Goal: Task Accomplishment & Management: Use online tool/utility

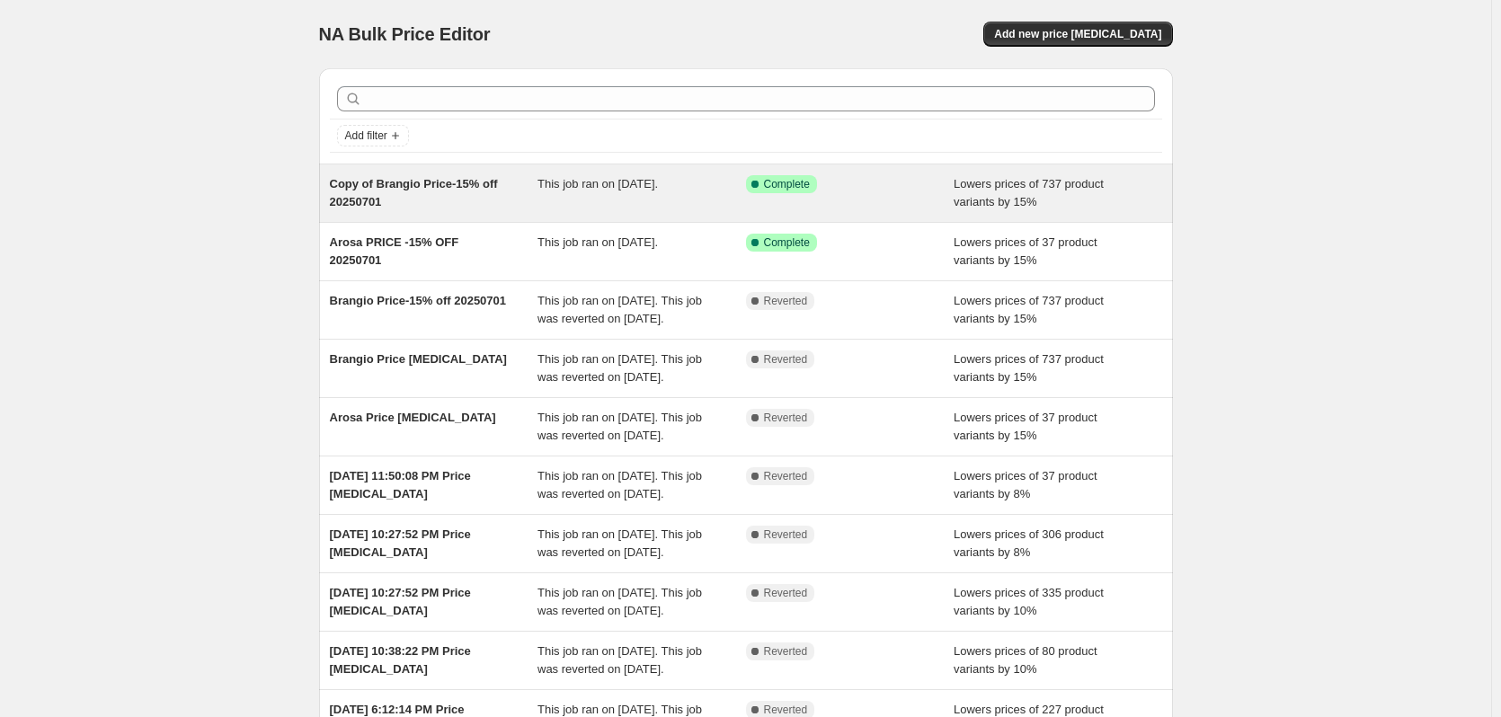
click at [454, 190] on span "Copy of Brangio Price-15% off 20250701" at bounding box center [414, 192] width 168 height 31
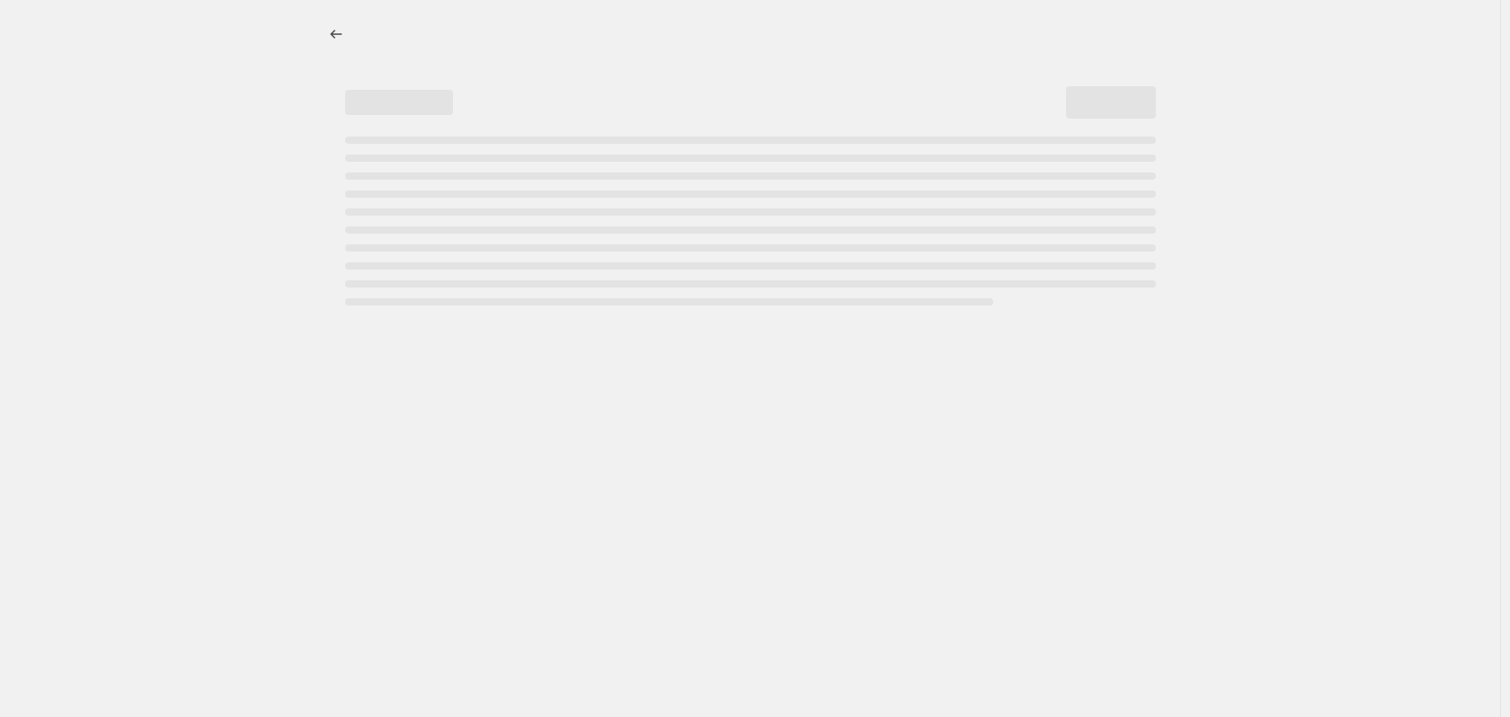
select select "percentage"
select select "bp"
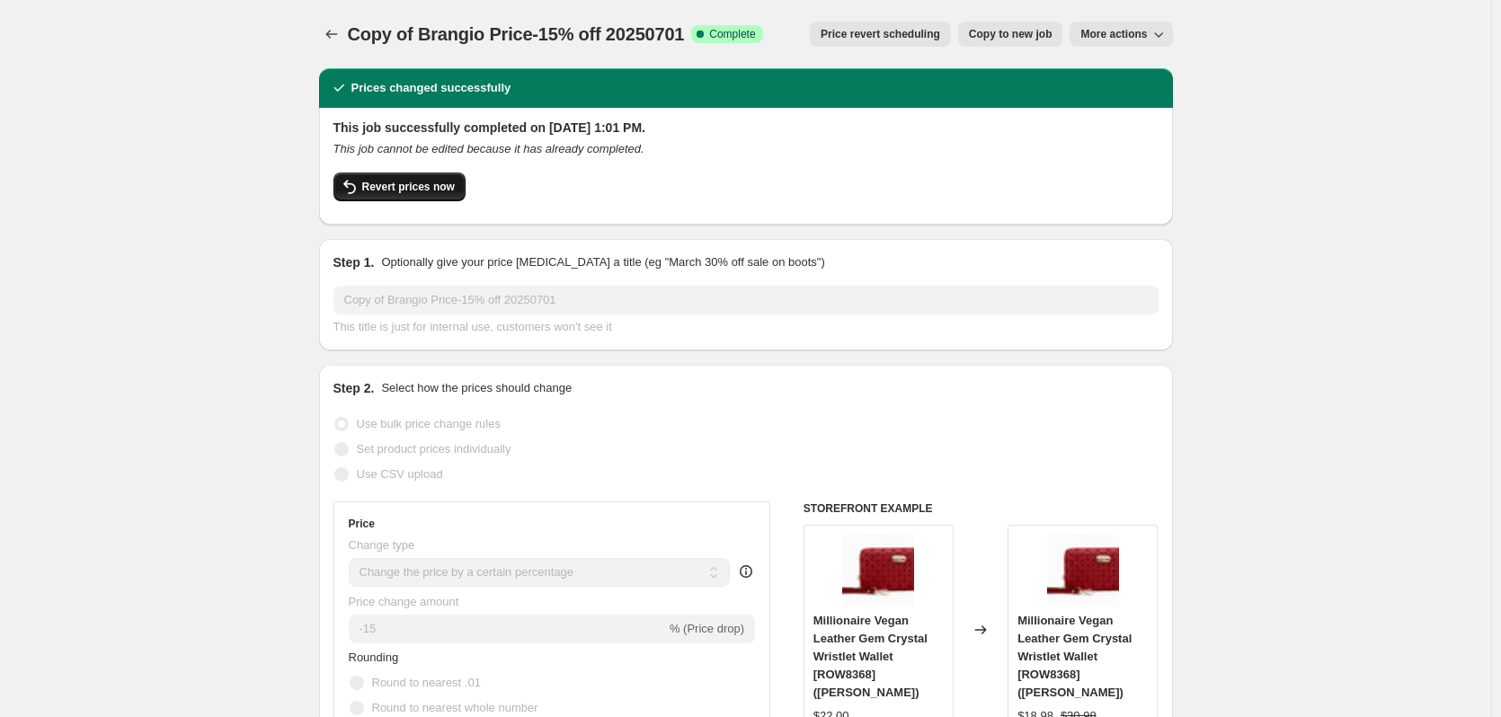
click at [438, 191] on span "Revert prices now" at bounding box center [408, 187] width 93 height 14
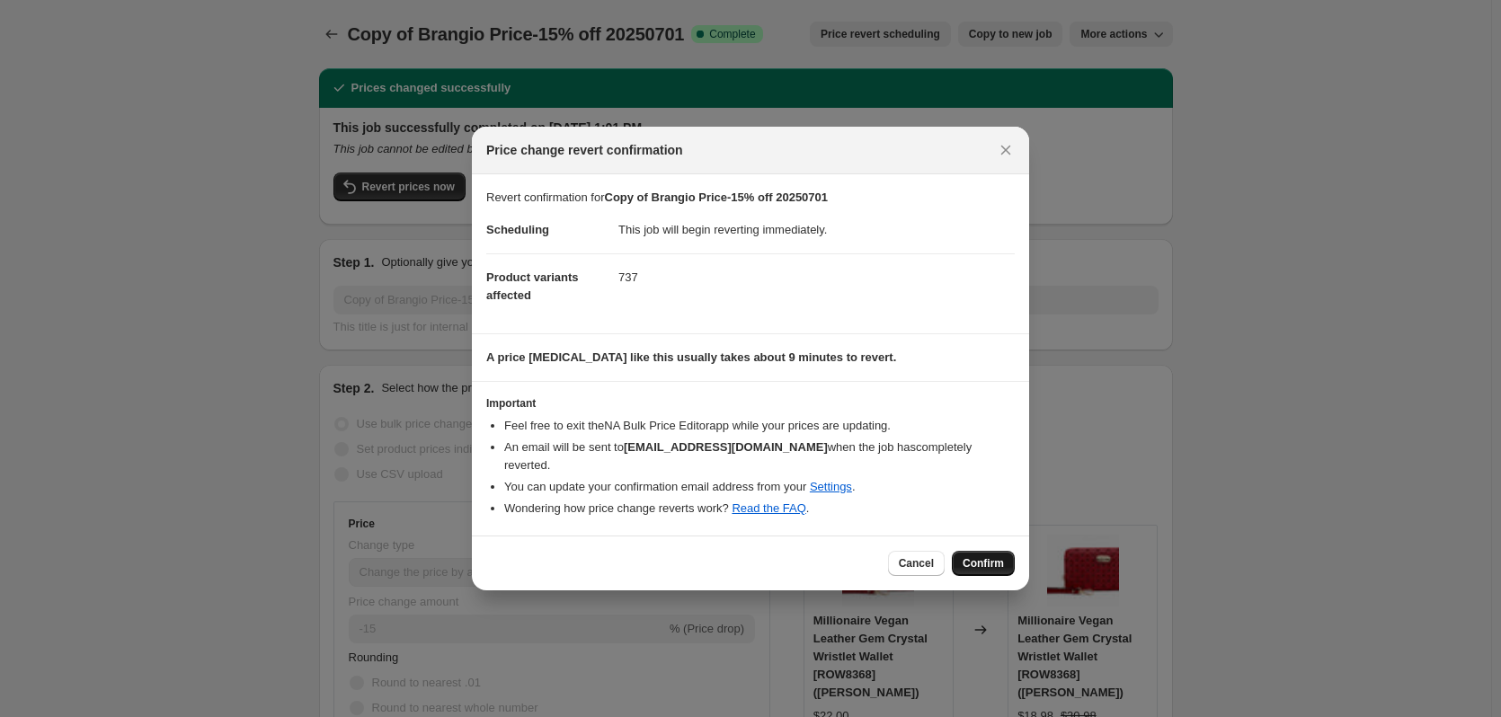
click at [977, 558] on span "Confirm" at bounding box center [982, 563] width 41 height 14
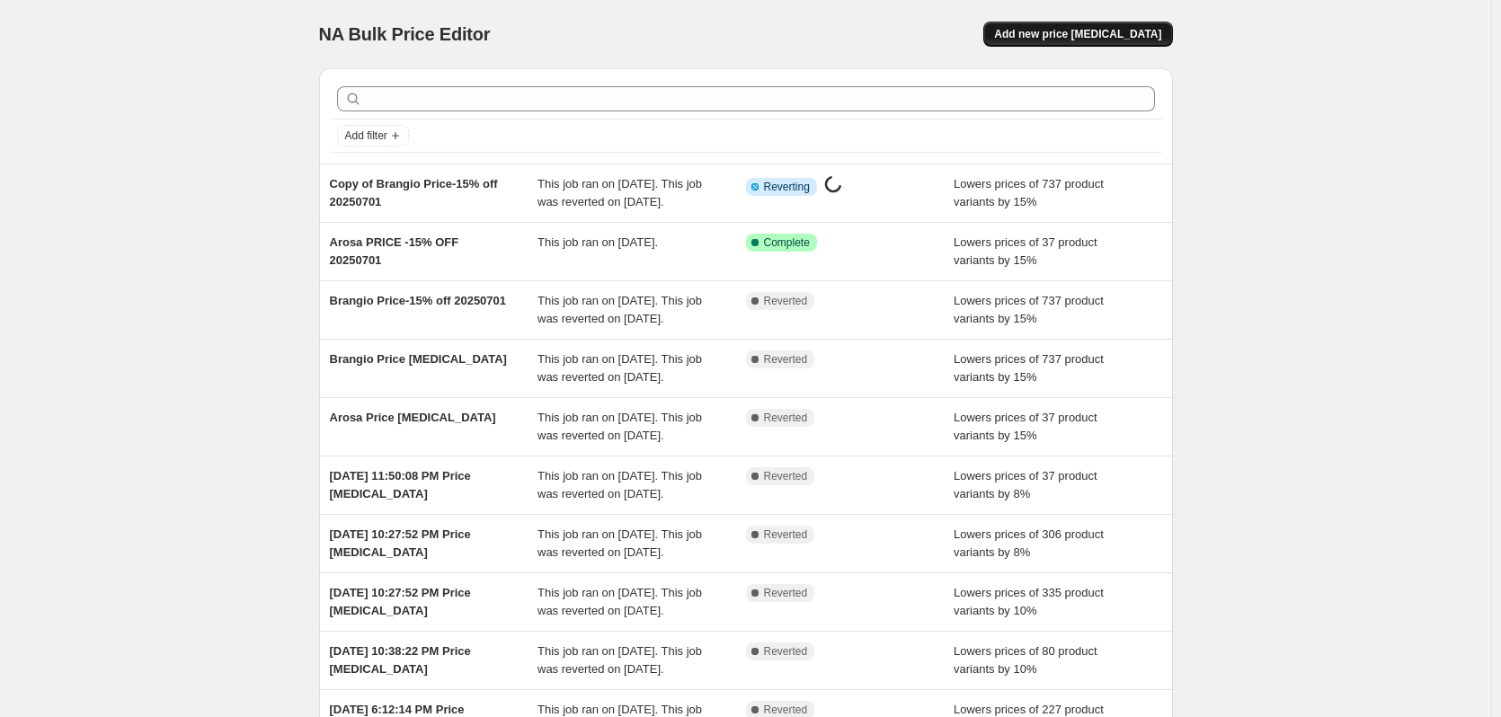
click at [1120, 24] on button "Add new price change job" at bounding box center [1077, 34] width 189 height 25
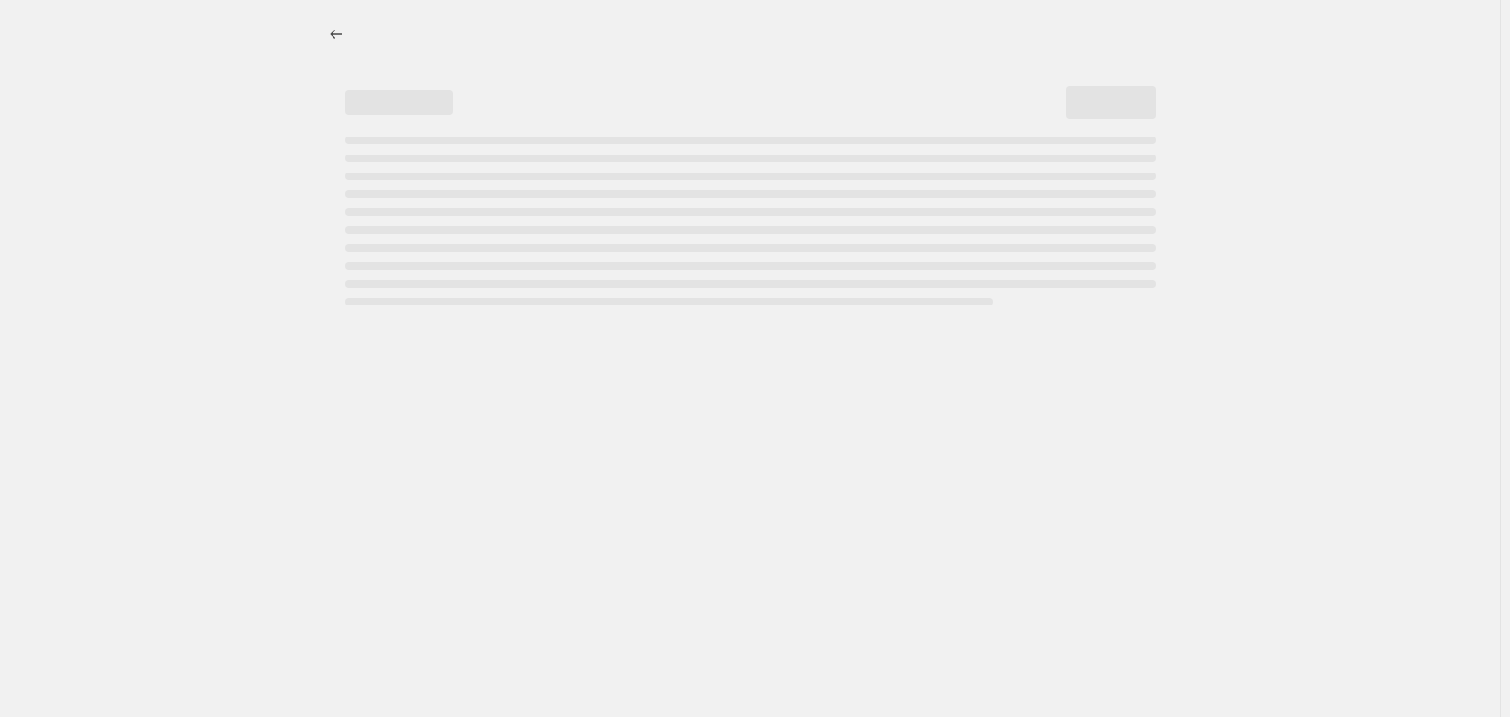
select select "percentage"
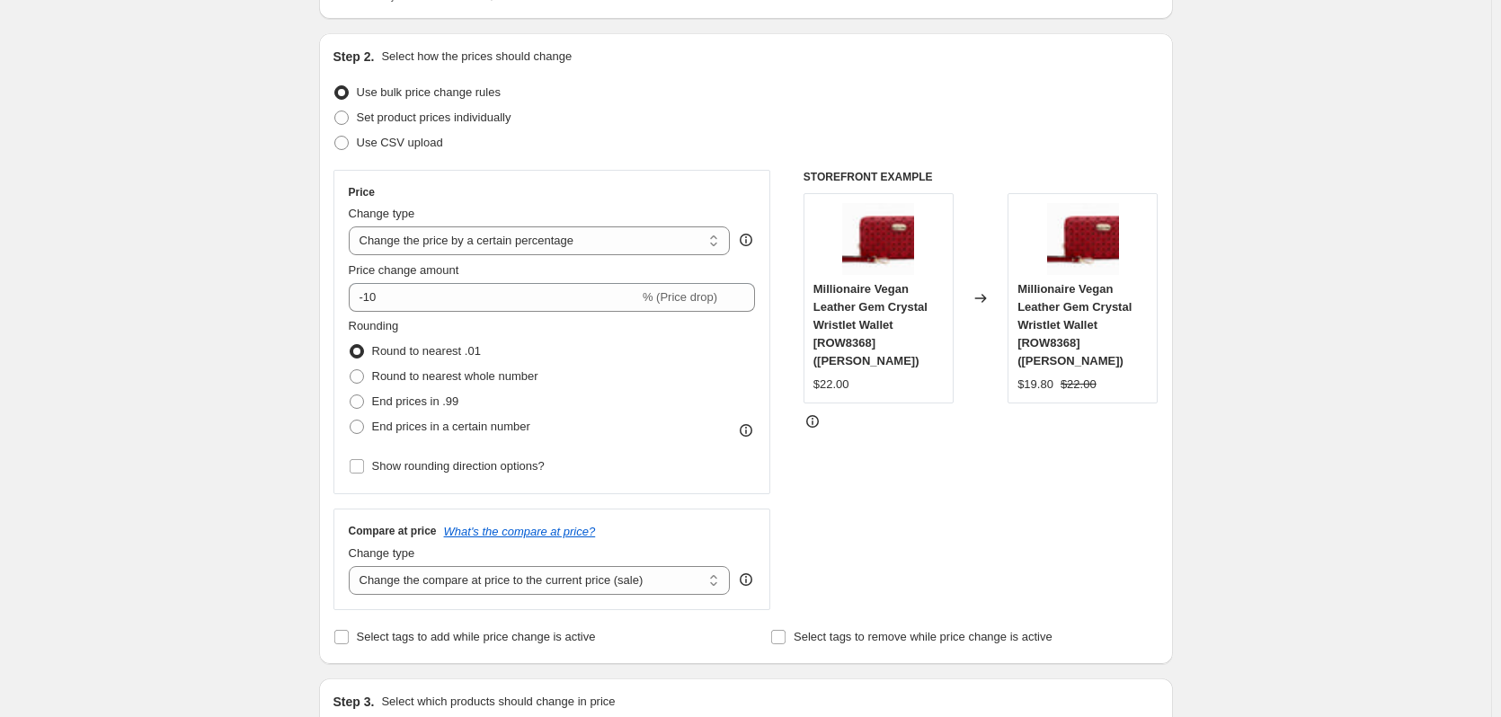
scroll to position [180, 0]
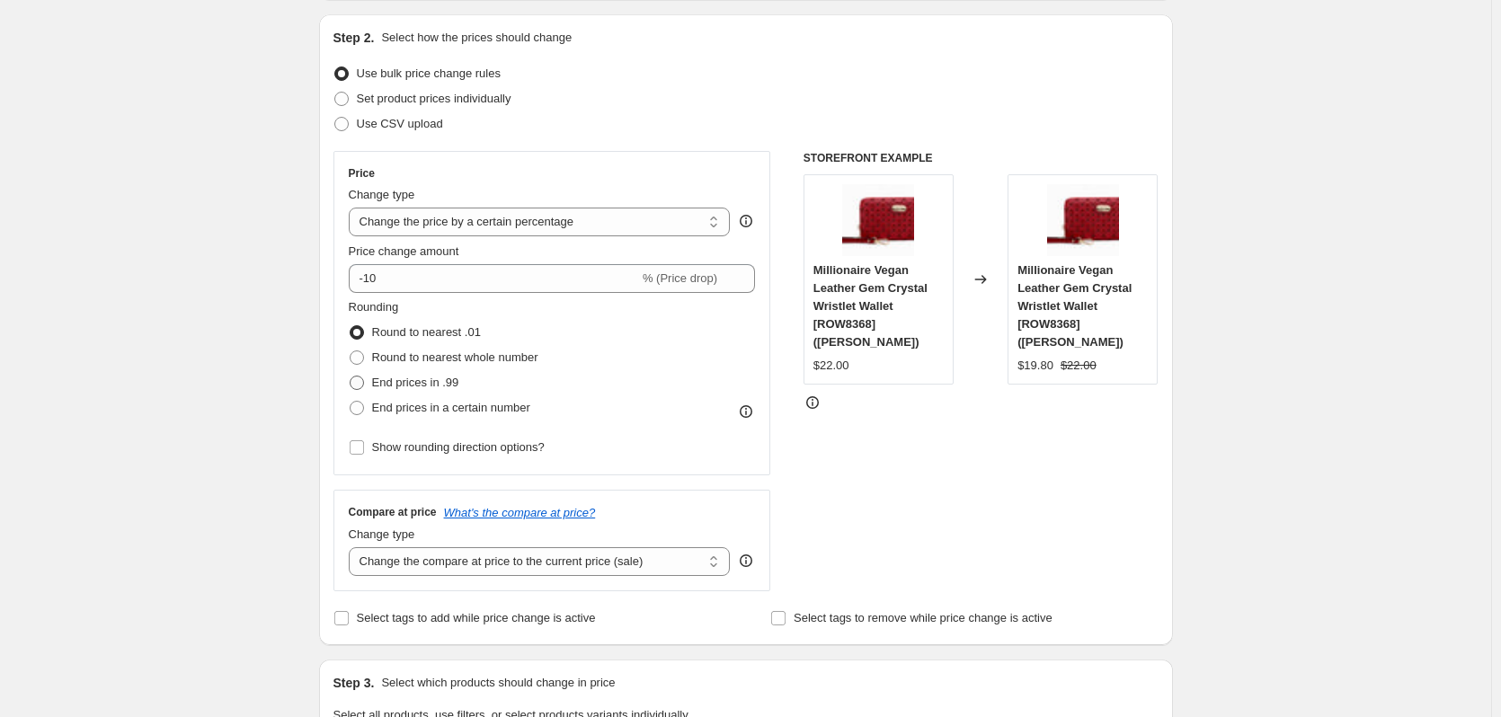
click at [362, 387] on span at bounding box center [357, 383] width 14 height 14
click at [350, 377] on input "End prices in .99" at bounding box center [350, 376] width 1 height 1
radio input "true"
click at [364, 403] on span at bounding box center [357, 408] width 14 height 14
click at [350, 402] on input "End prices in a certain number" at bounding box center [350, 401] width 1 height 1
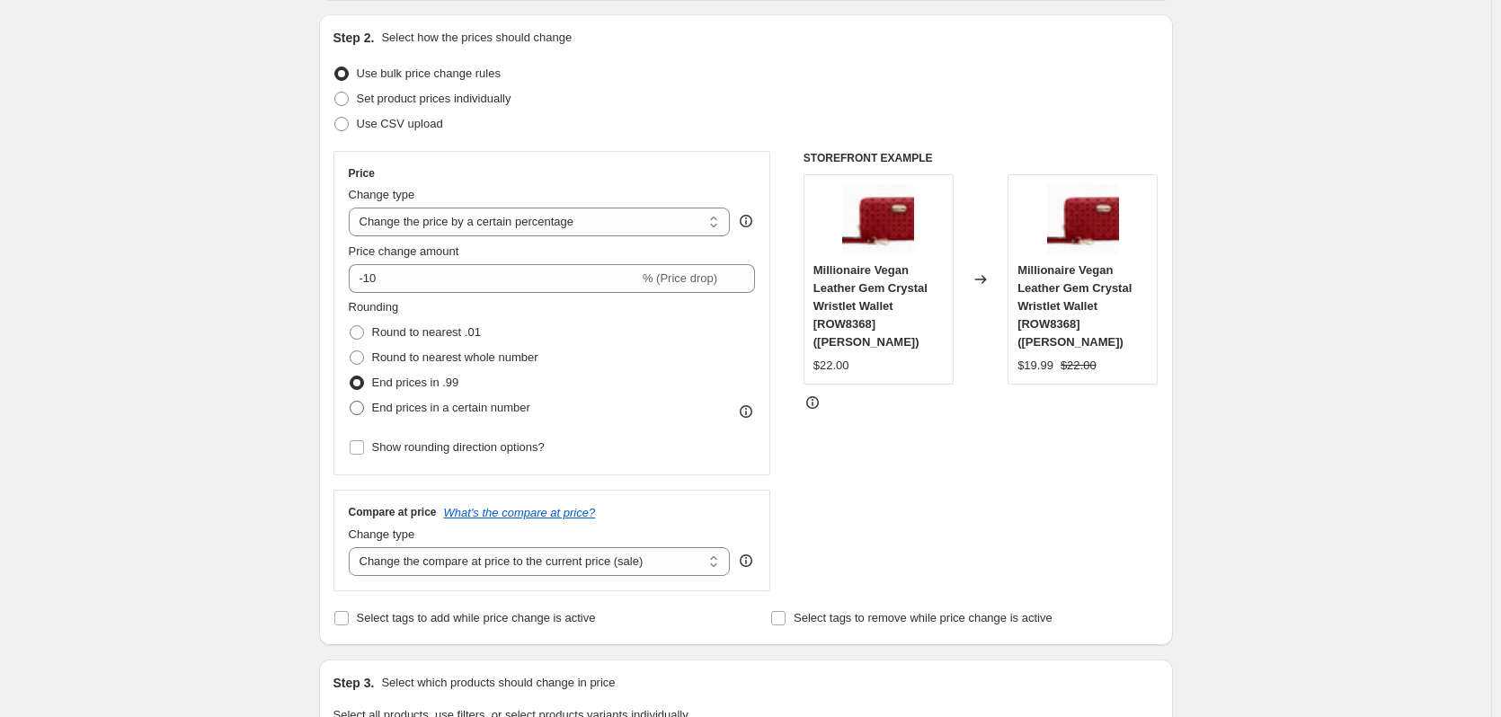
radio input "true"
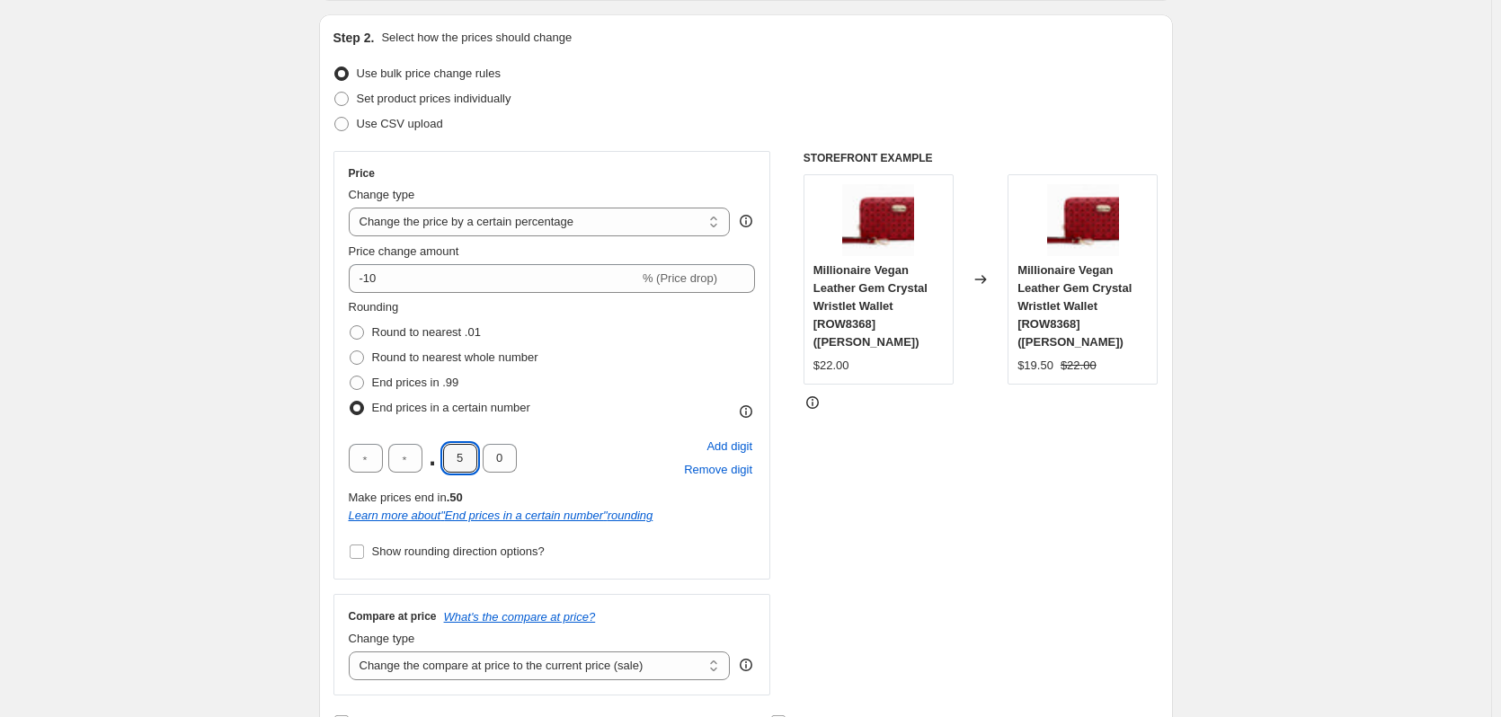
drag, startPoint x: 470, startPoint y: 457, endPoint x: 438, endPoint y: 445, distance: 34.7
click at [447, 458] on input "5" at bounding box center [460, 458] width 34 height 29
type input "8"
drag, startPoint x: 507, startPoint y: 454, endPoint x: 489, endPoint y: 462, distance: 19.7
click at [489, 462] on input "0" at bounding box center [500, 458] width 34 height 29
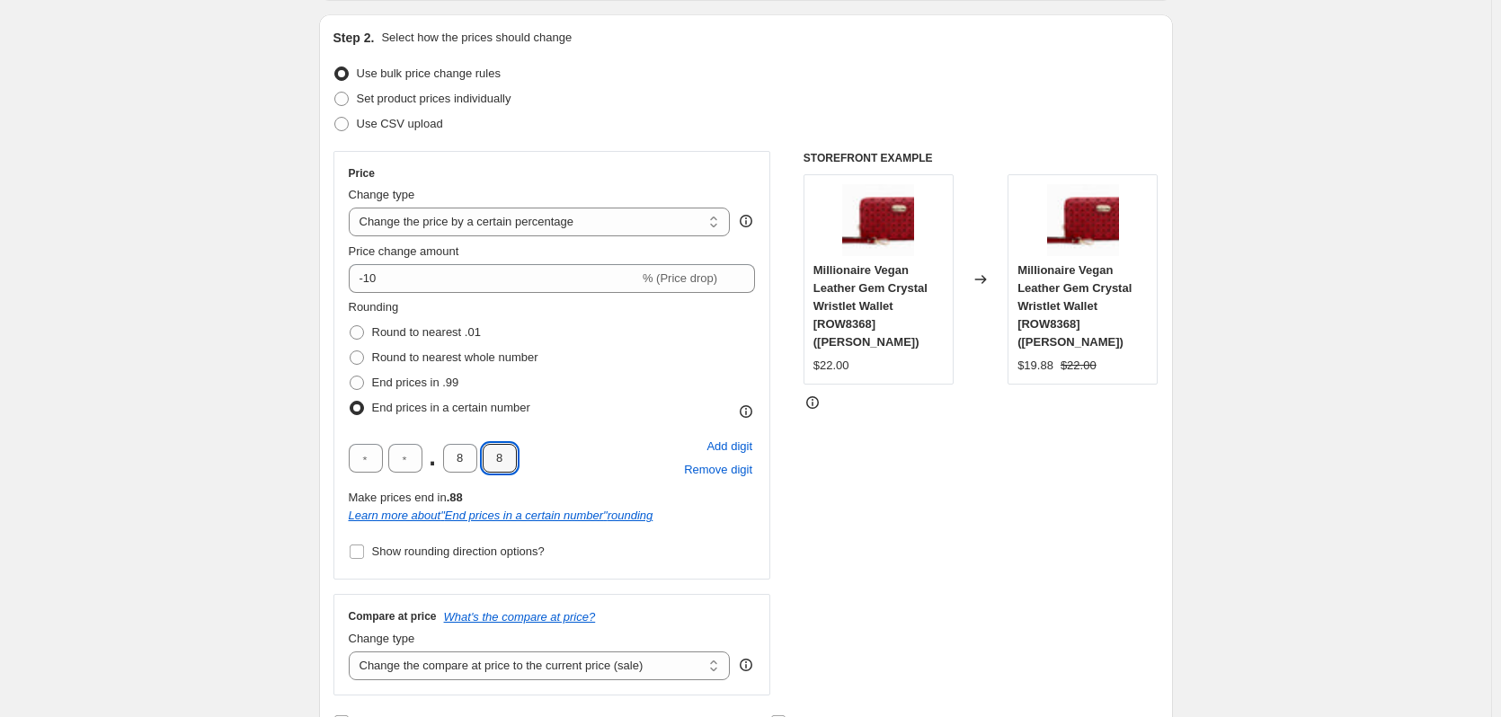
type input "8"
click at [904, 631] on div "STOREFRONT EXAMPLE Millionaire Vegan Leather Gem Crystal Wristlet Wallet [ROW83…" at bounding box center [980, 423] width 355 height 545
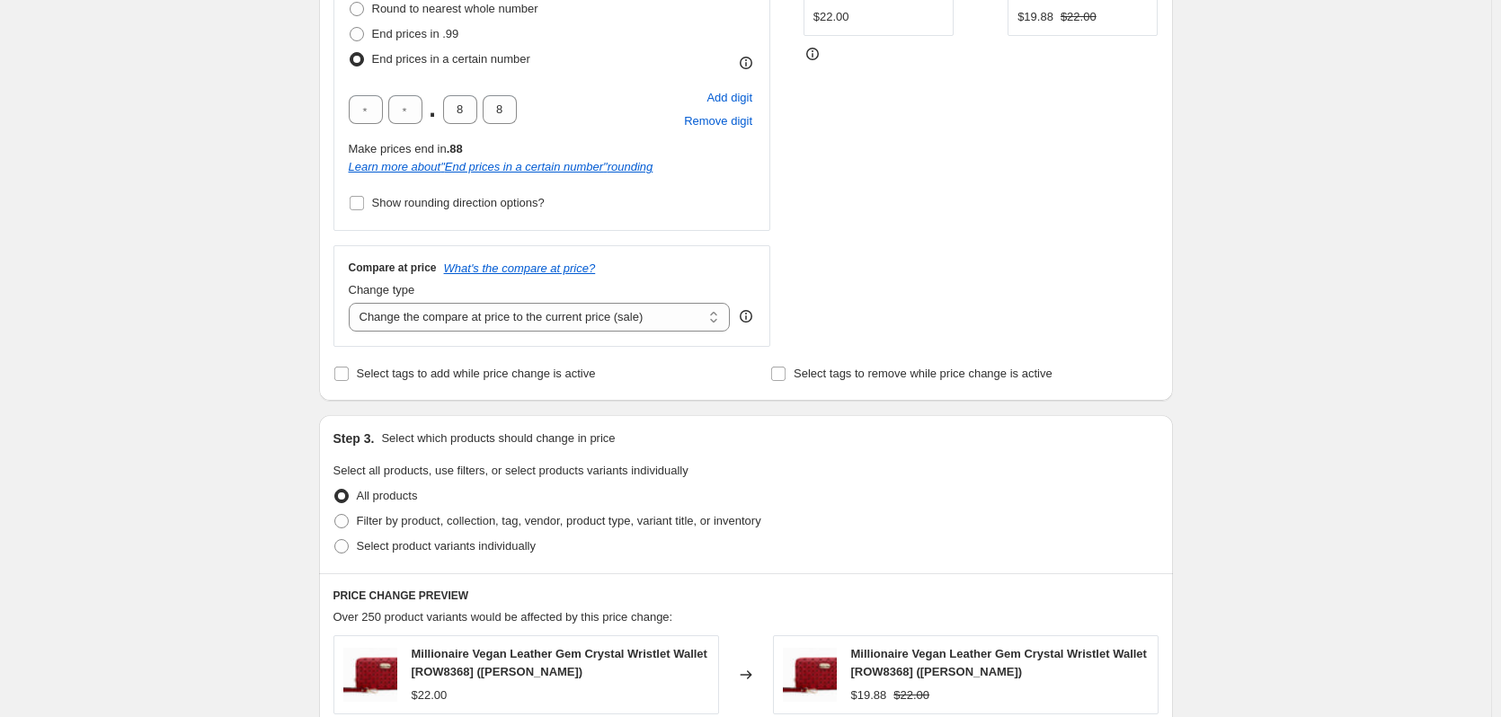
scroll to position [539, 0]
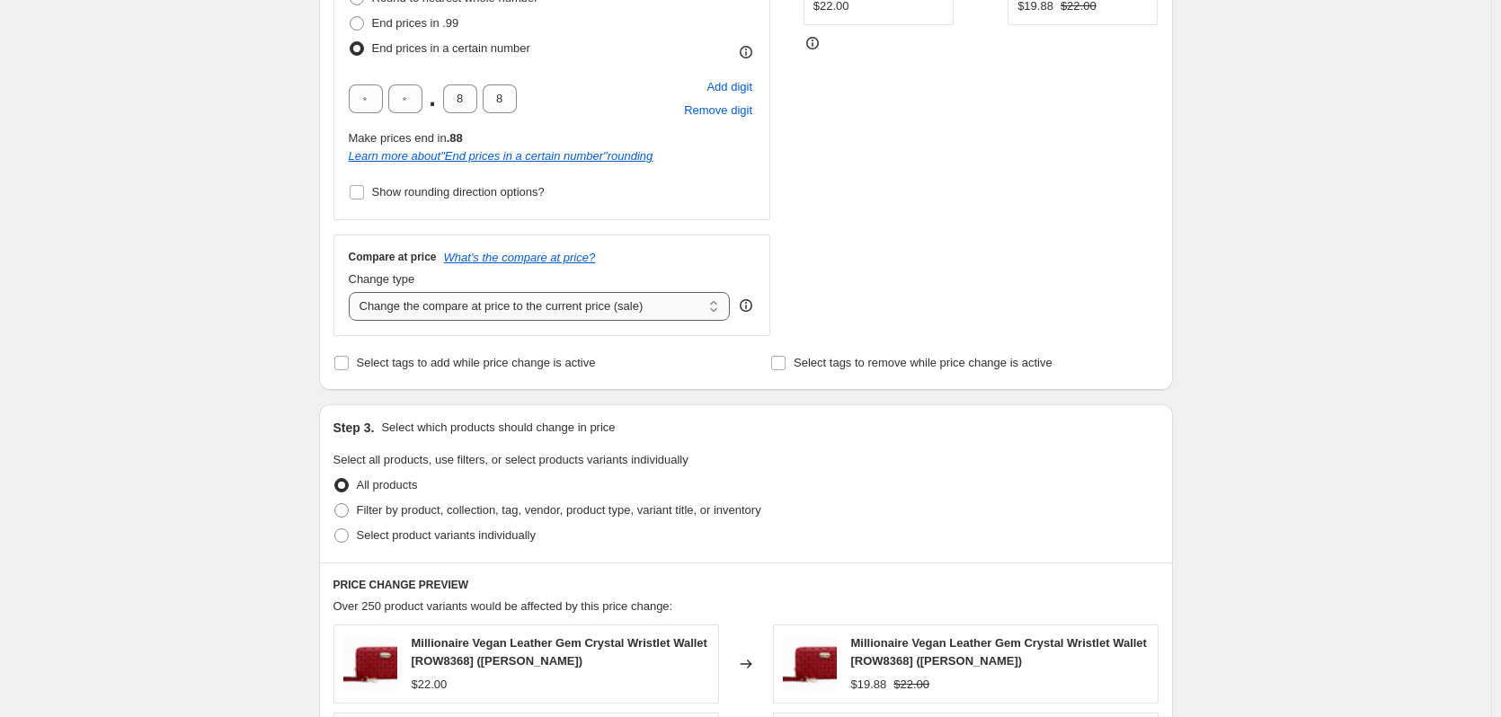
click at [713, 312] on select "Change the compare at price to the current price (sale) Change the compare at p…" at bounding box center [540, 306] width 382 height 29
click at [902, 447] on div "Step 3. Select which products should change in price Select all products, use f…" at bounding box center [746, 483] width 854 height 158
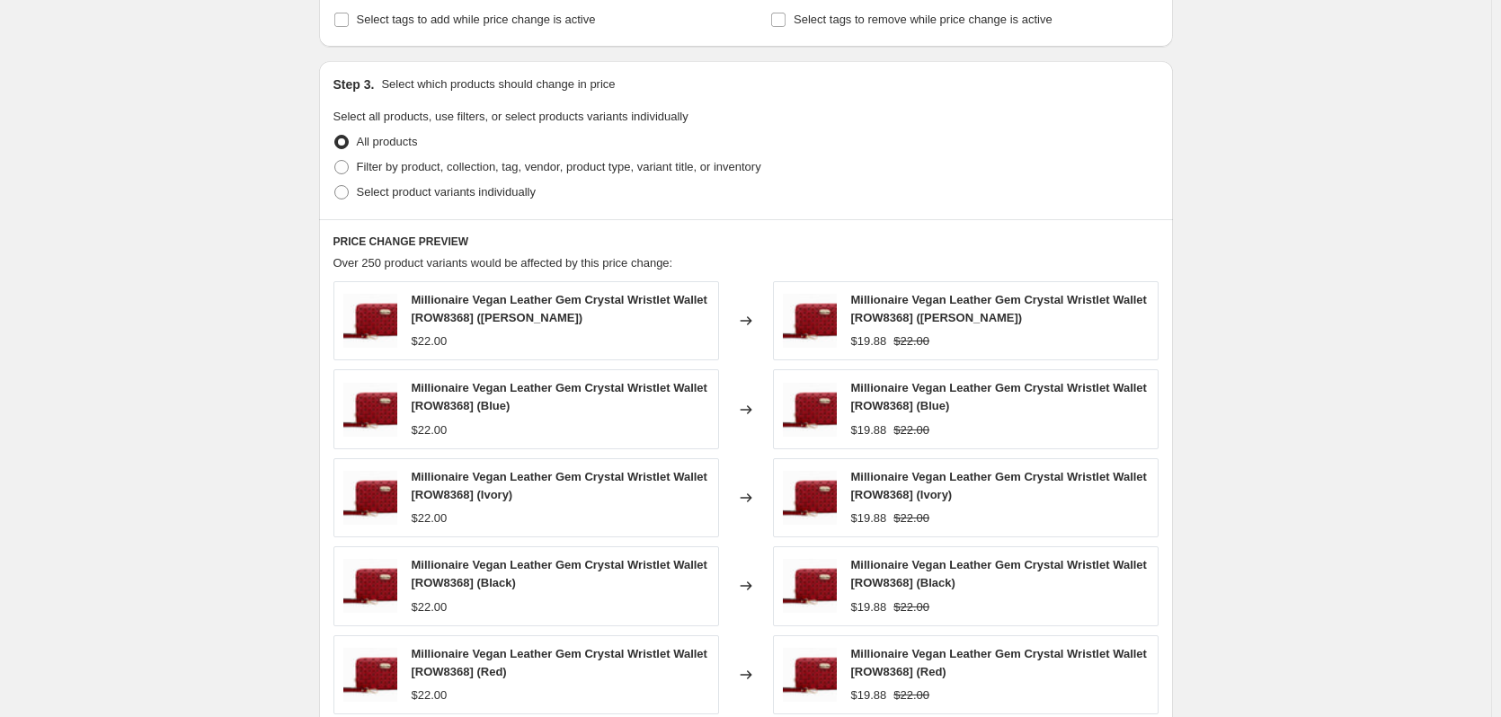
scroll to position [899, 0]
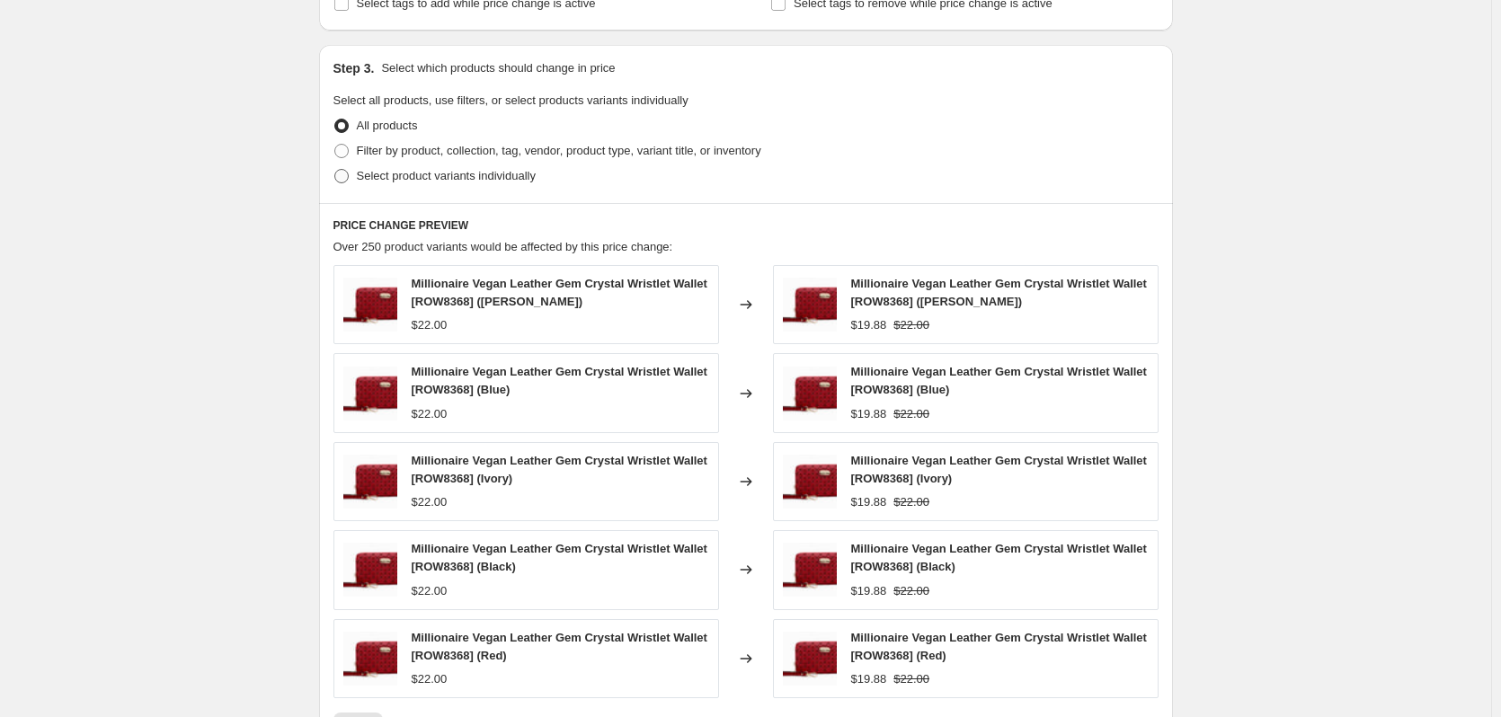
click at [345, 176] on span at bounding box center [341, 176] width 14 height 14
click at [335, 170] on input "Select product variants individually" at bounding box center [334, 169] width 1 height 1
radio input "true"
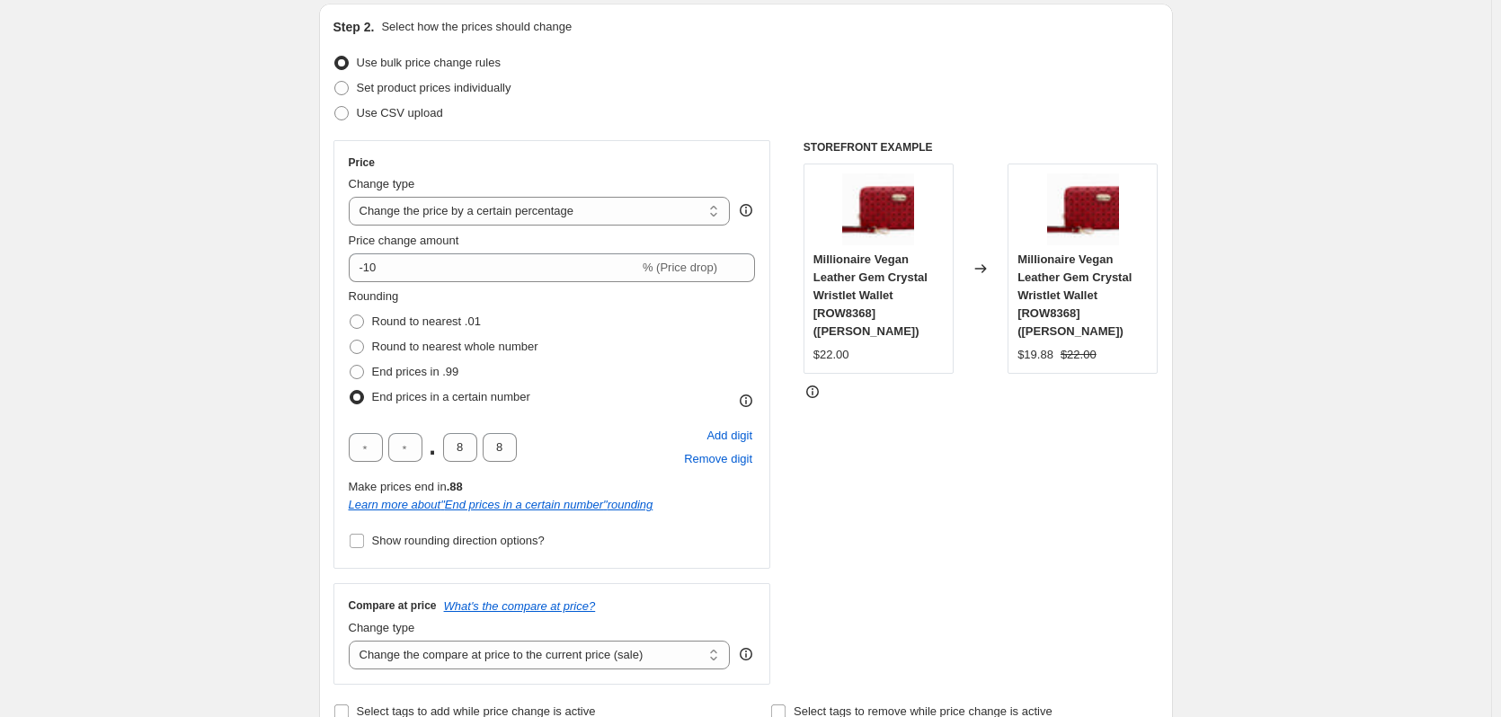
scroll to position [0, 0]
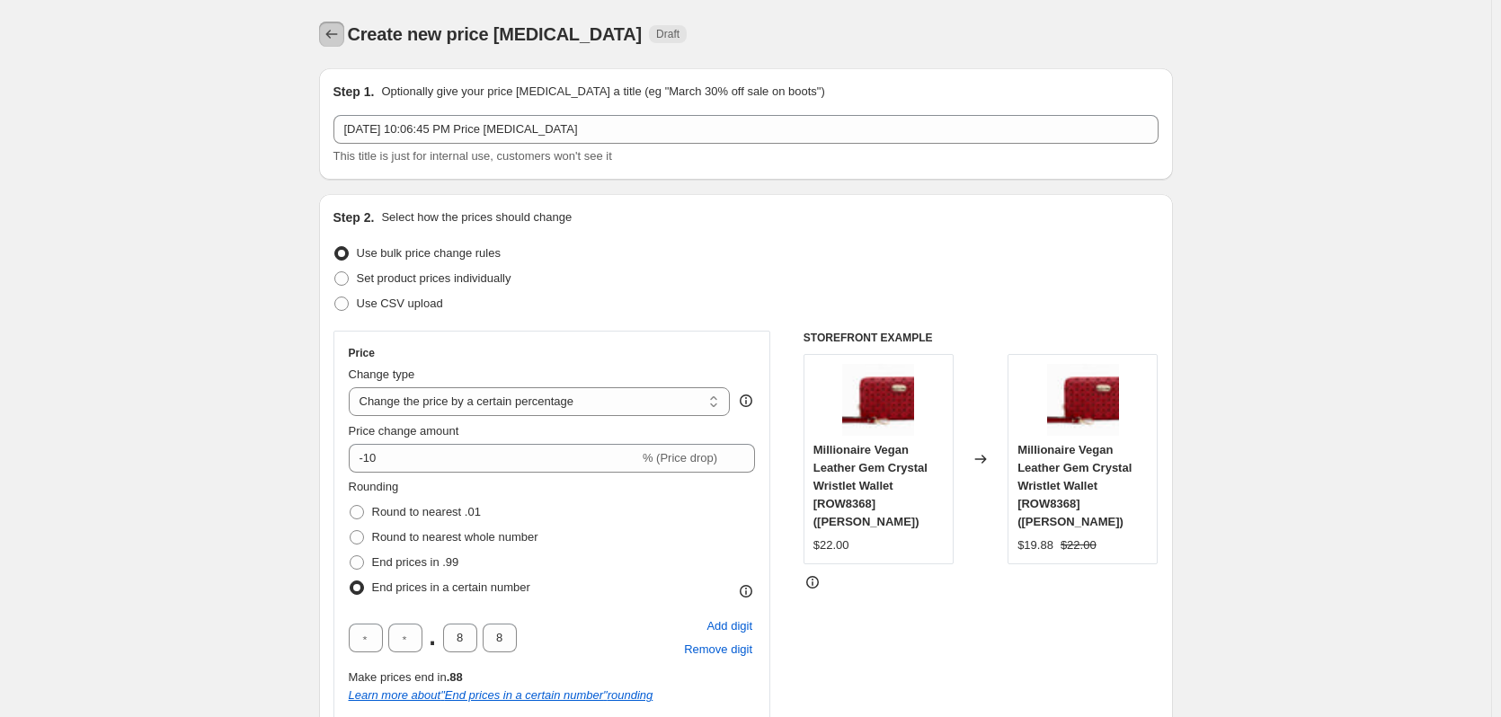
click at [341, 29] on icon "Price change jobs" at bounding box center [332, 34] width 18 height 18
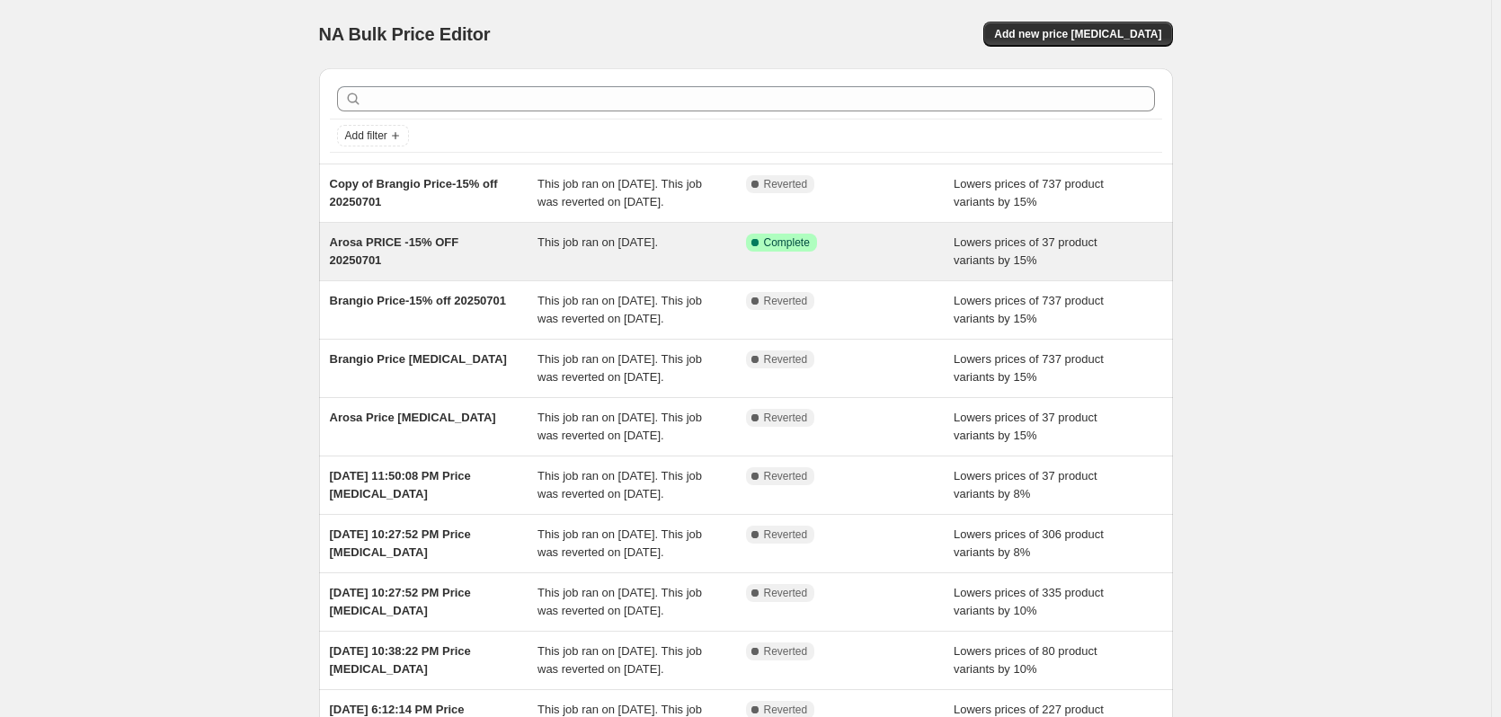
click at [646, 249] on span "This job ran on July 1, 2025." at bounding box center [597, 241] width 120 height 13
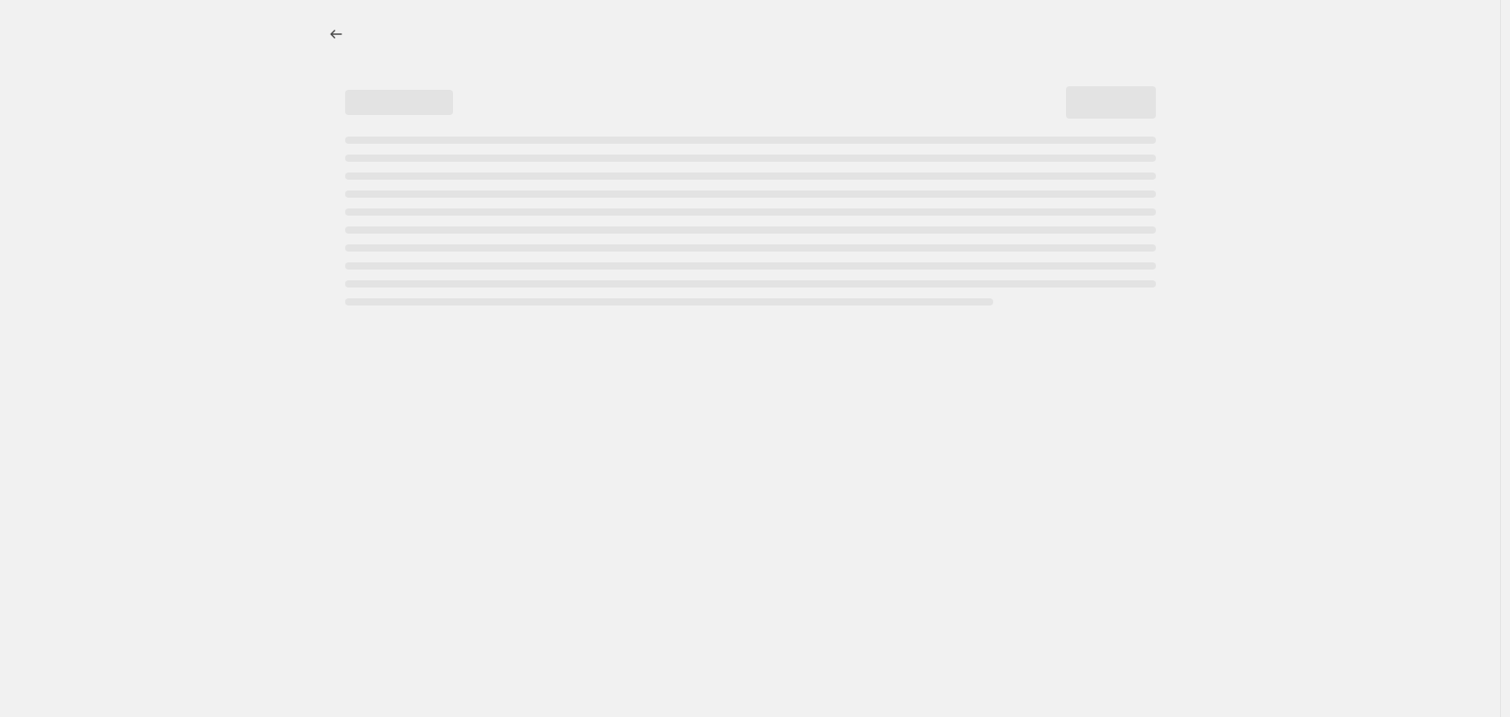
select select "percentage"
select select "bp"
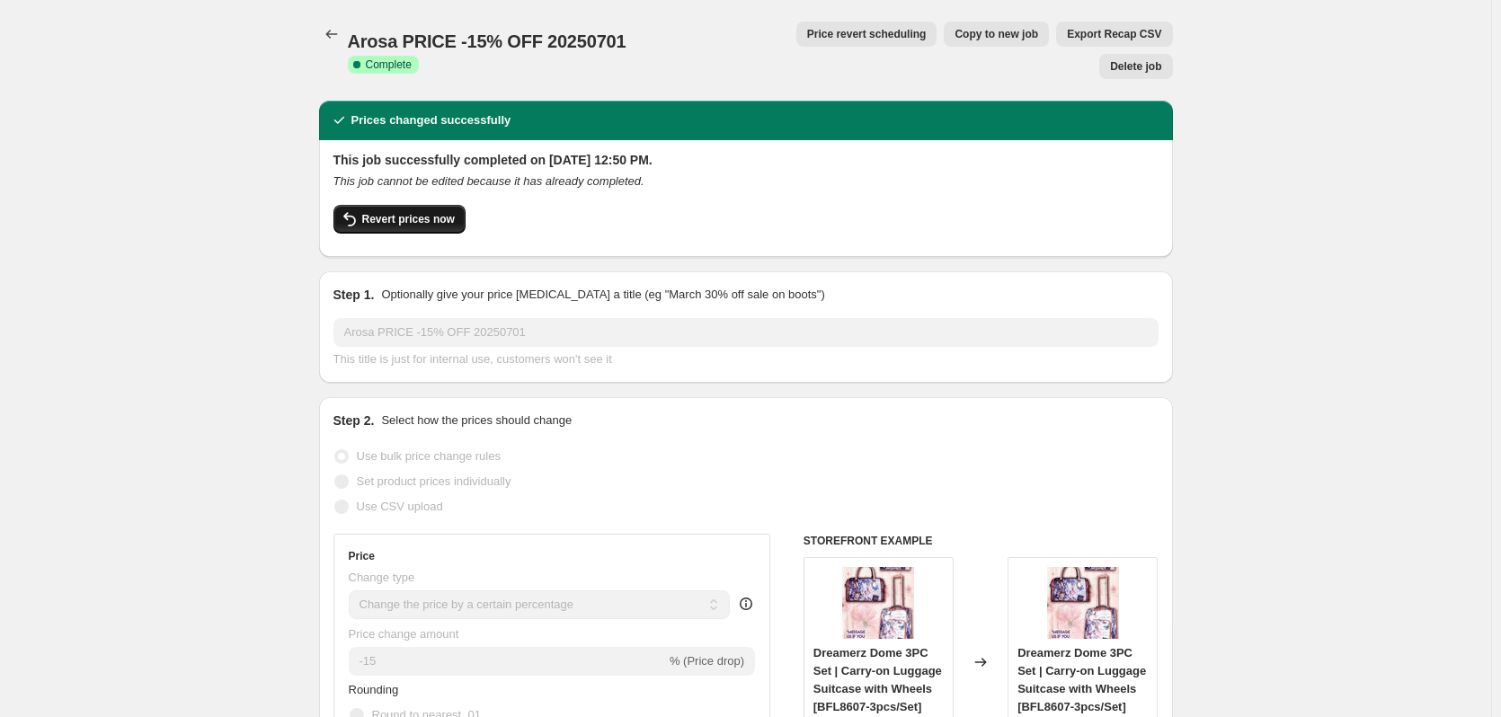
drag, startPoint x: 396, startPoint y: 189, endPoint x: 399, endPoint y: 178, distance: 11.1
click at [399, 205] on button "Revert prices now" at bounding box center [399, 219] width 132 height 29
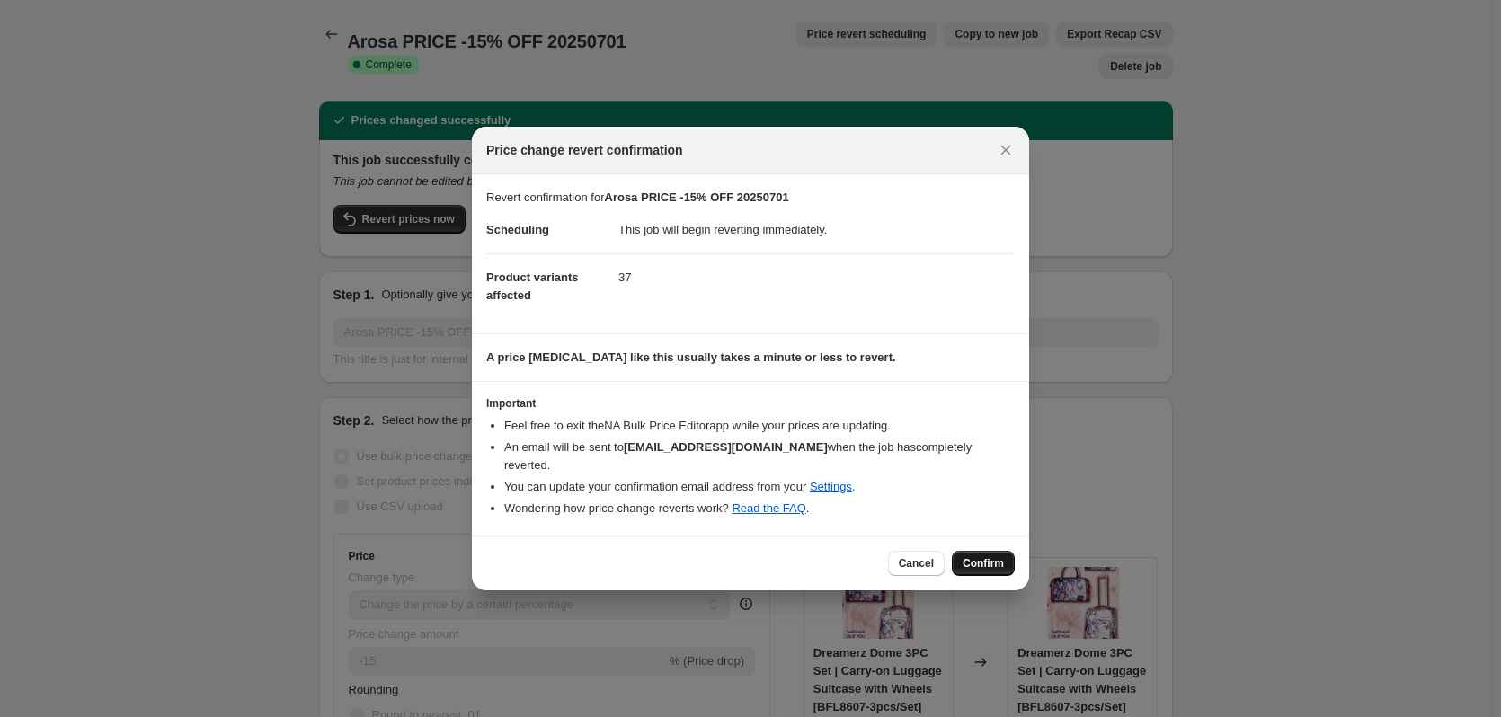
click at [987, 558] on span "Confirm" at bounding box center [982, 563] width 41 height 14
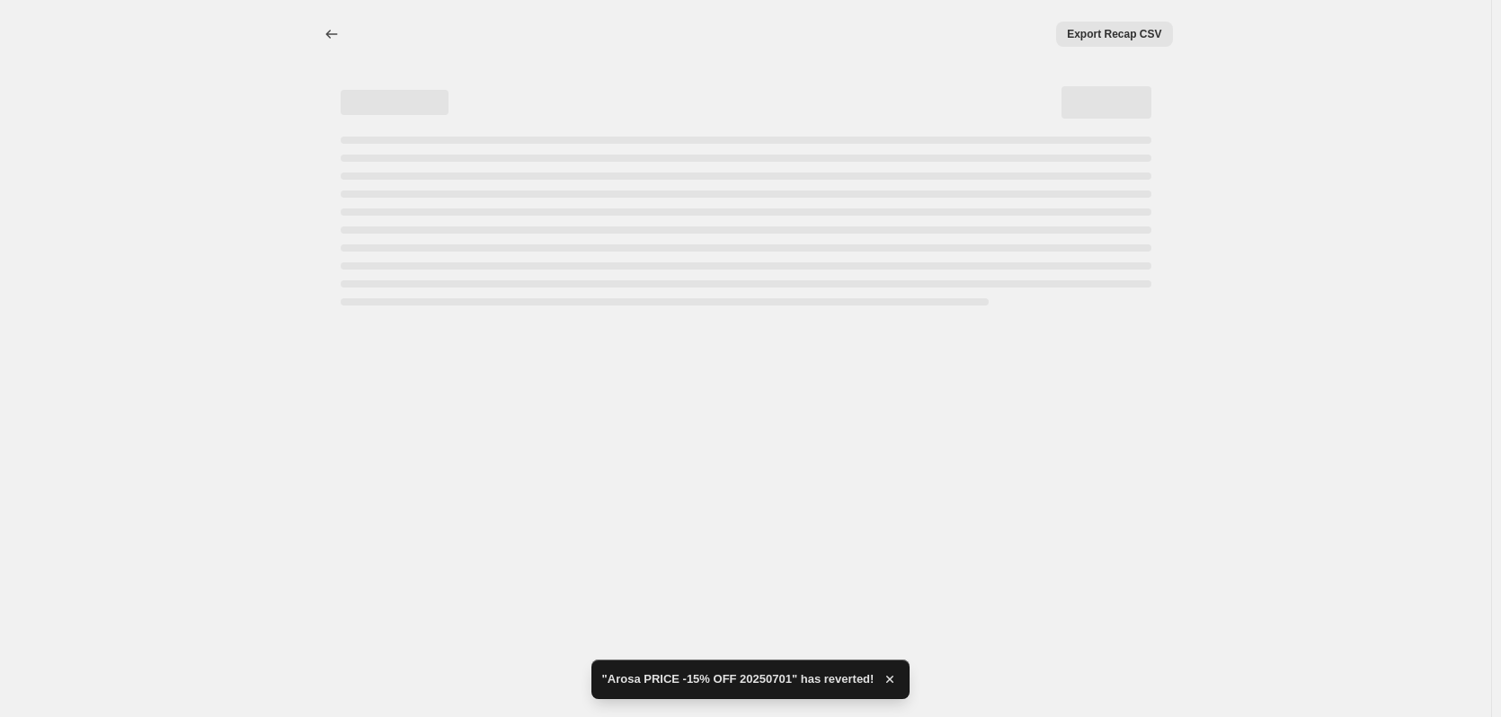
select select "percentage"
select select "bp"
